Goal: Find contact information: Find contact information

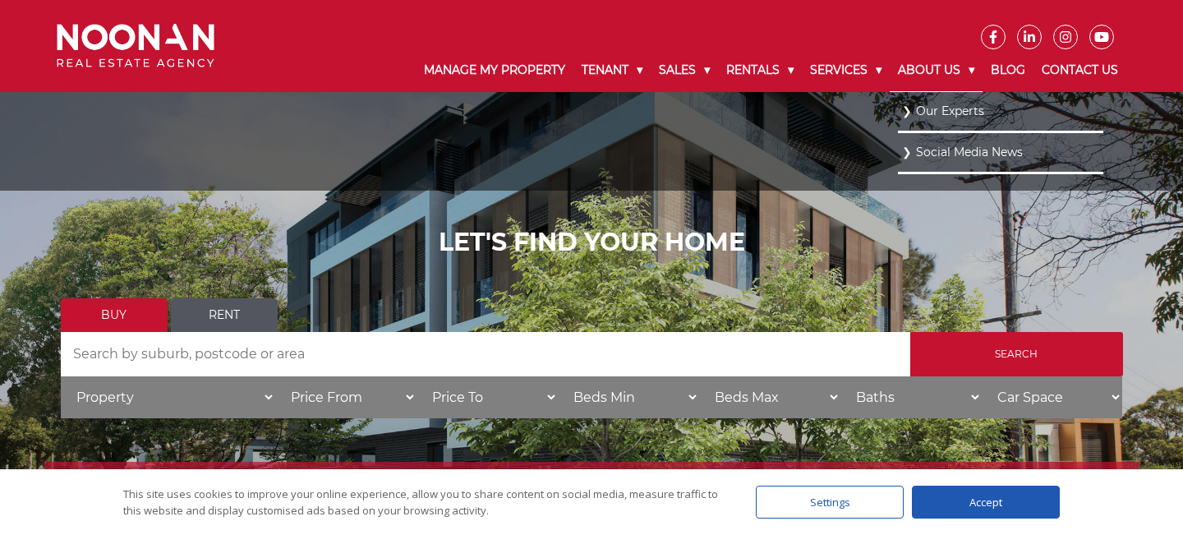
click at [940, 73] on link "About Us" at bounding box center [936, 70] width 93 height 43
click at [954, 67] on link "About Us" at bounding box center [936, 70] width 93 height 43
click at [937, 122] on li "Our Experts" at bounding box center [1000, 111] width 205 height 41
click at [930, 108] on link "Our Experts" at bounding box center [1000, 110] width 197 height 22
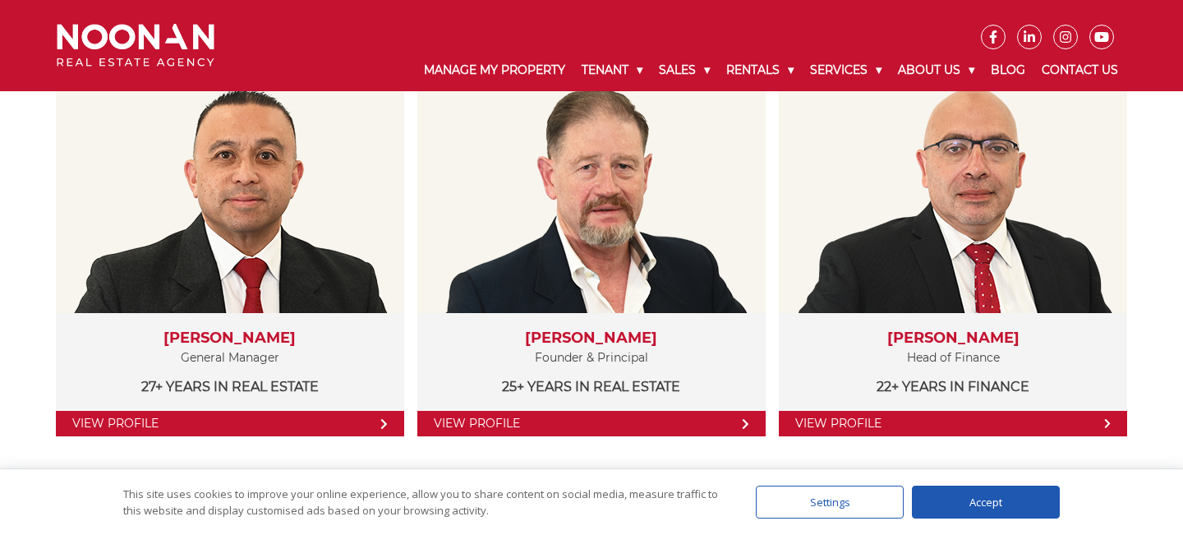
scroll to position [144, 0]
